Goal: Task Accomplishment & Management: Complete application form

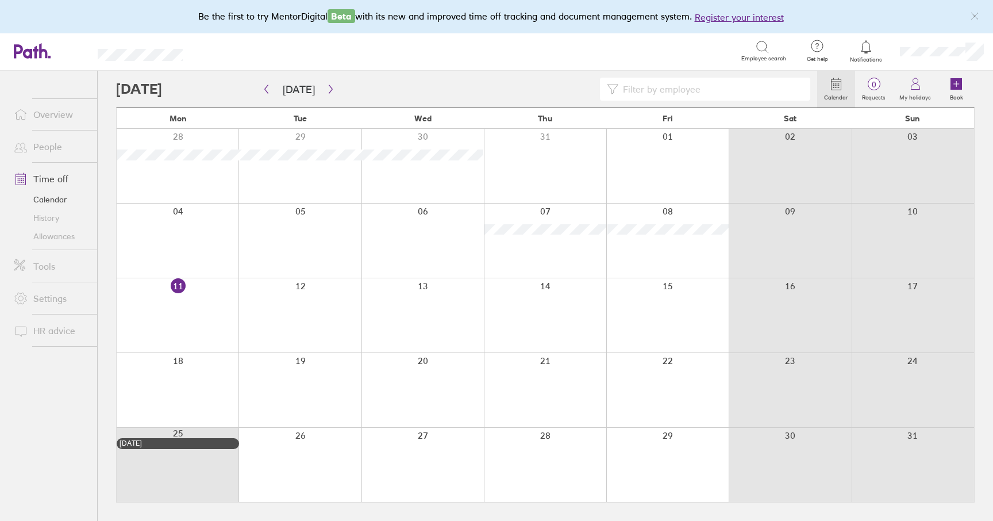
click at [699, 256] on div at bounding box center [667, 240] width 122 height 74
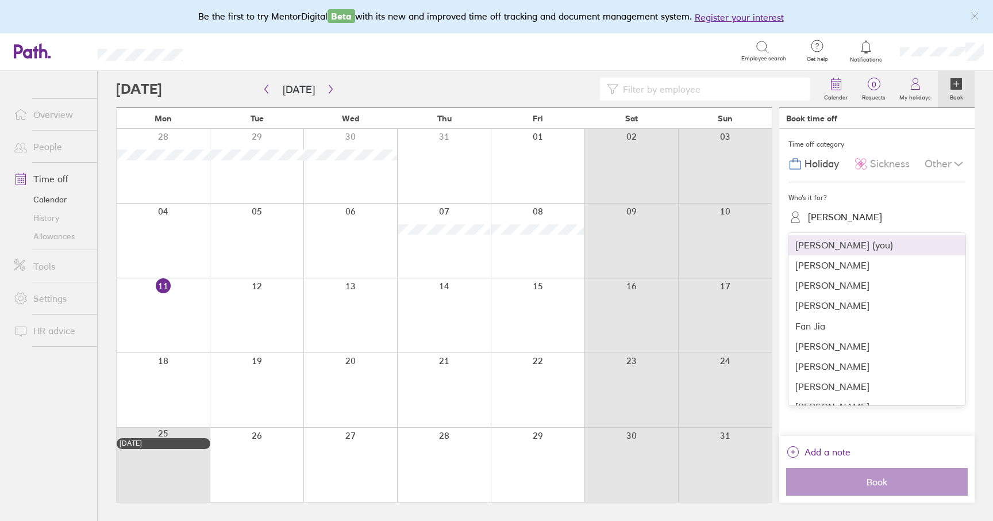
click at [844, 221] on div "[PERSON_NAME]" at bounding box center [845, 216] width 74 height 11
click at [837, 266] on div "[PERSON_NAME]" at bounding box center [876, 265] width 177 height 20
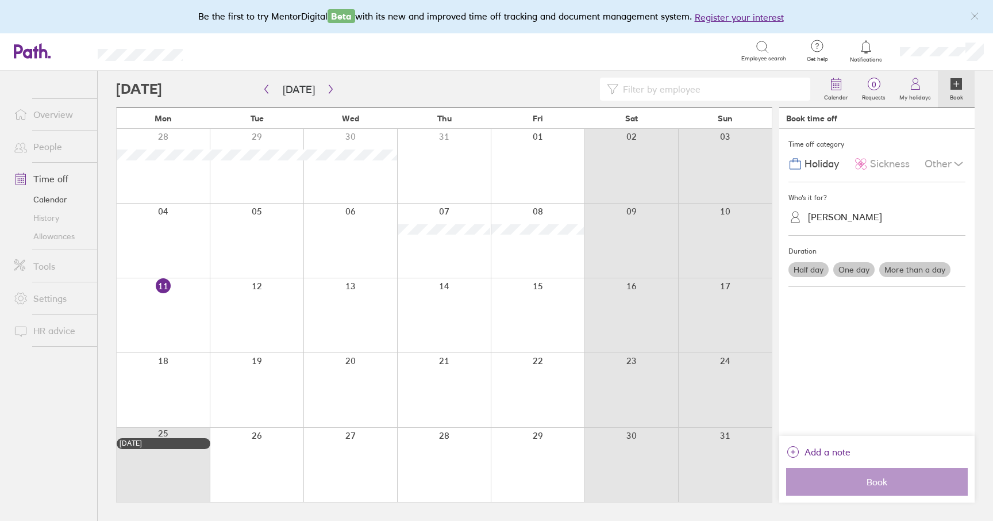
click at [824, 161] on span "Holiday" at bounding box center [821, 164] width 34 height 12
click at [857, 272] on label "One day" at bounding box center [853, 269] width 41 height 15
click at [0, 0] on input "One day" at bounding box center [0, 0] width 0 height 0
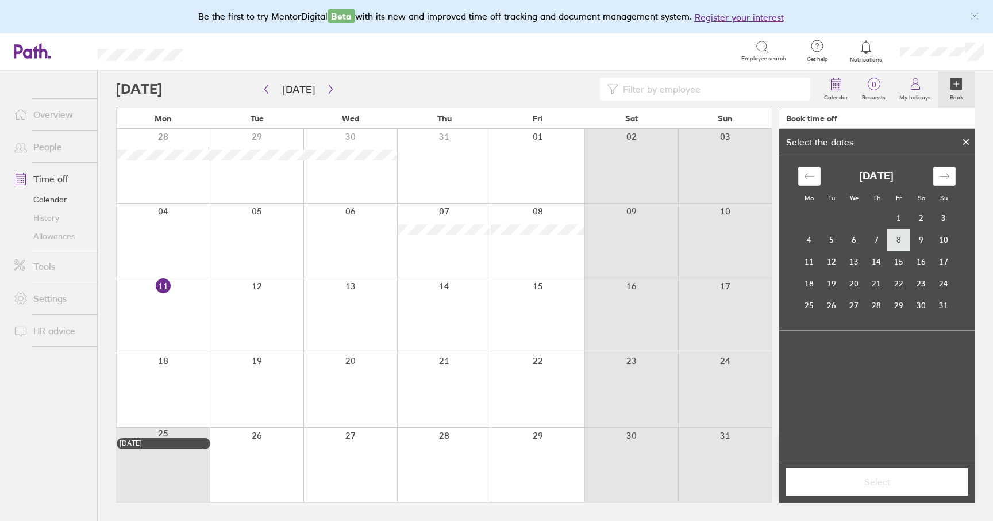
click at [900, 241] on td "8" at bounding box center [899, 240] width 22 height 22
click at [880, 481] on span "Select" at bounding box center [876, 481] width 165 height 10
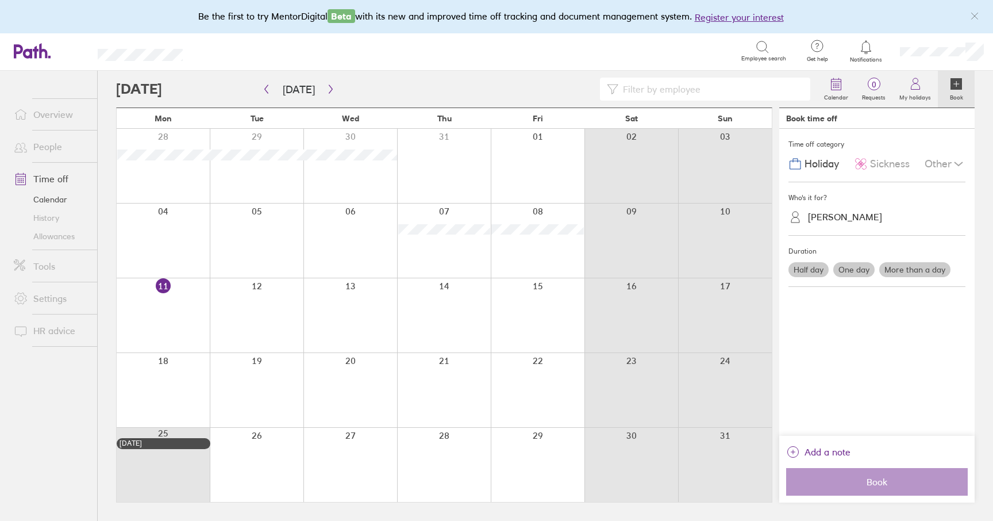
click at [855, 272] on label "One day" at bounding box center [853, 269] width 41 height 15
click at [0, 0] on input "One day" at bounding box center [0, 0] width 0 height 0
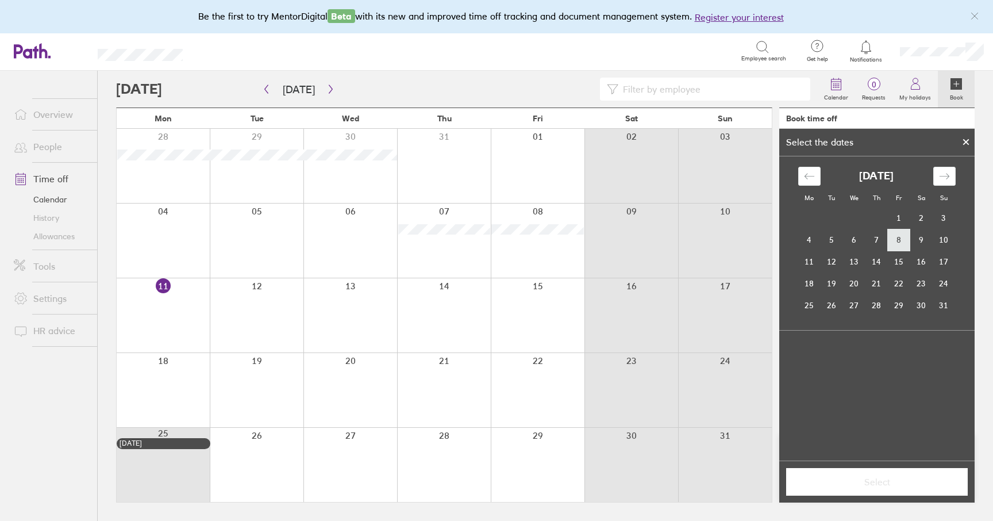
click at [903, 244] on td "8" at bounding box center [899, 240] width 22 height 22
click at [872, 480] on span "Select" at bounding box center [876, 481] width 165 height 10
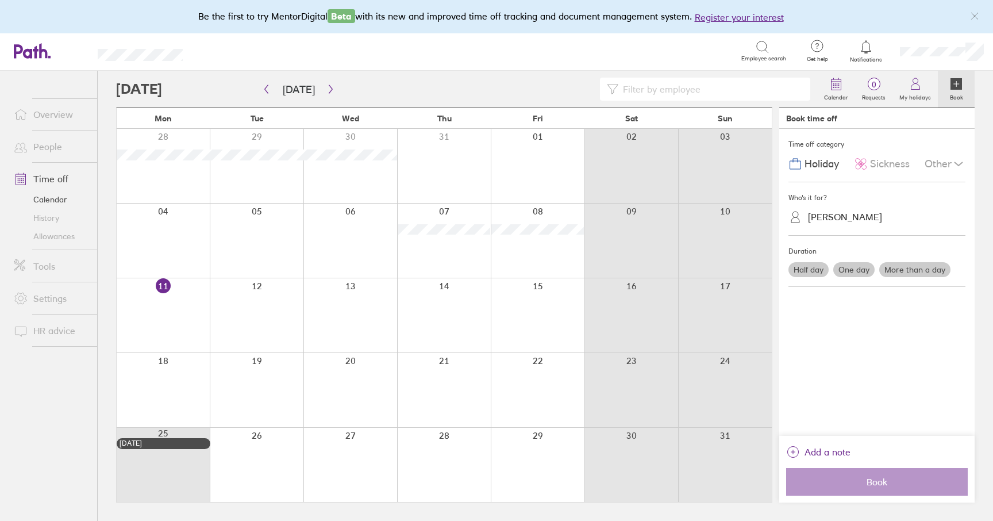
click at [542, 259] on div at bounding box center [538, 240] width 94 height 74
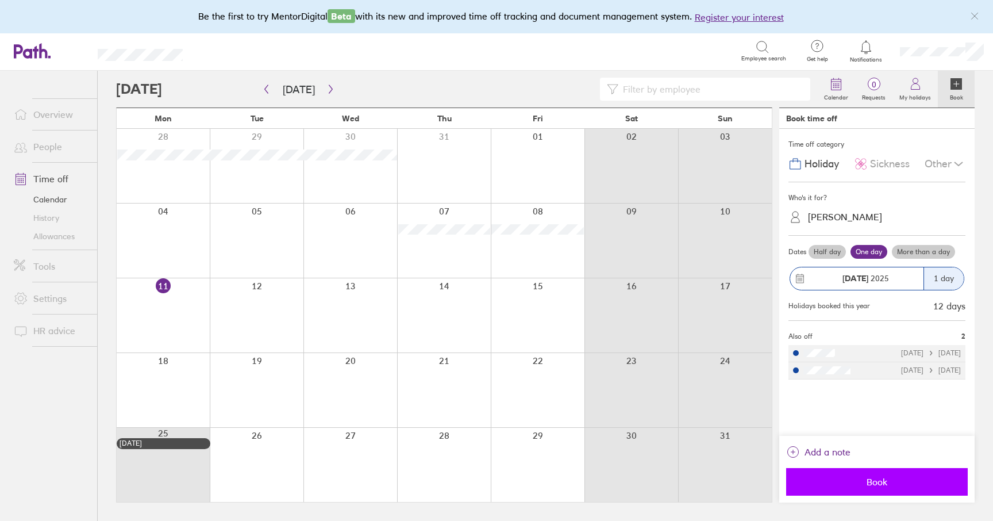
click at [860, 483] on span "Book" at bounding box center [876, 481] width 165 height 10
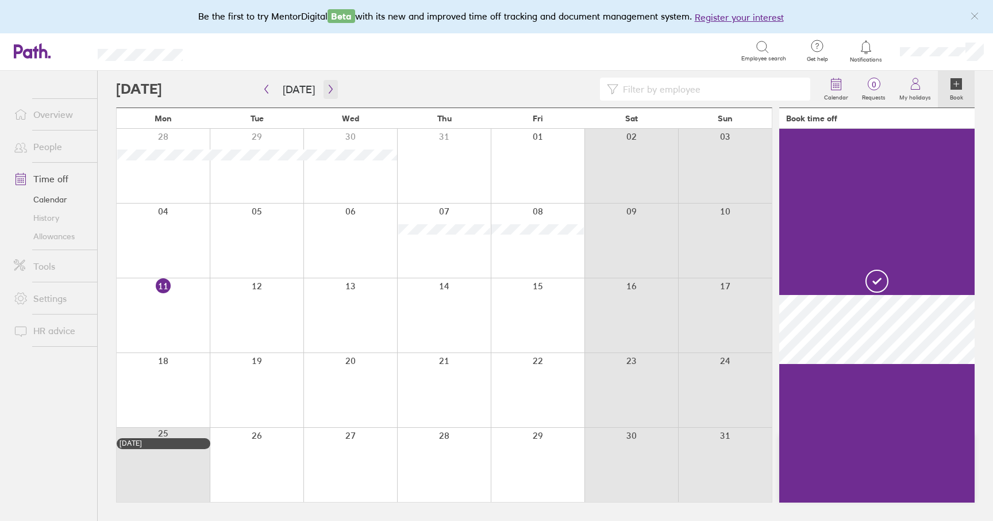
click at [323, 90] on button "button" at bounding box center [330, 89] width 14 height 19
